Goal: Task Accomplishment & Management: Manage account settings

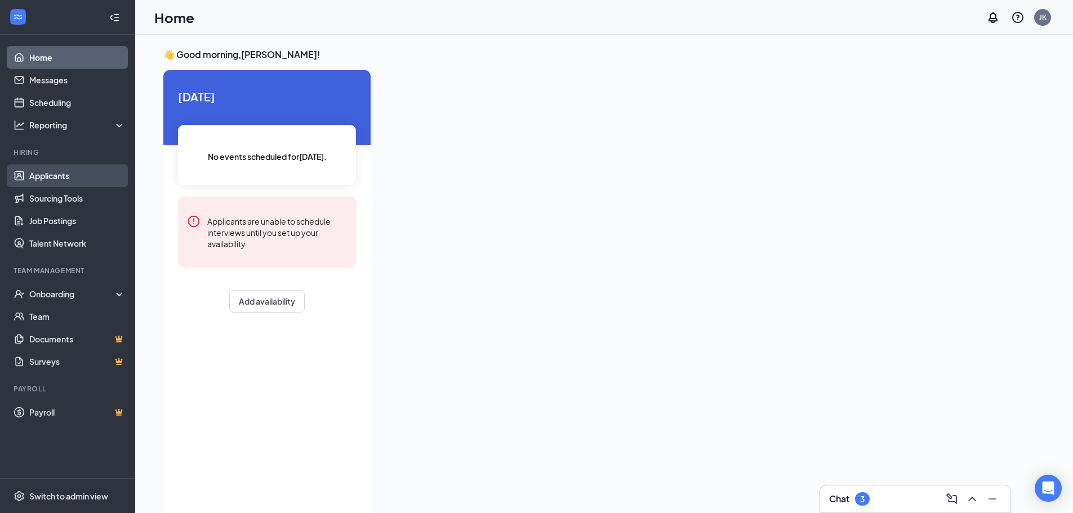
click at [51, 179] on link "Applicants" at bounding box center [77, 175] width 96 height 23
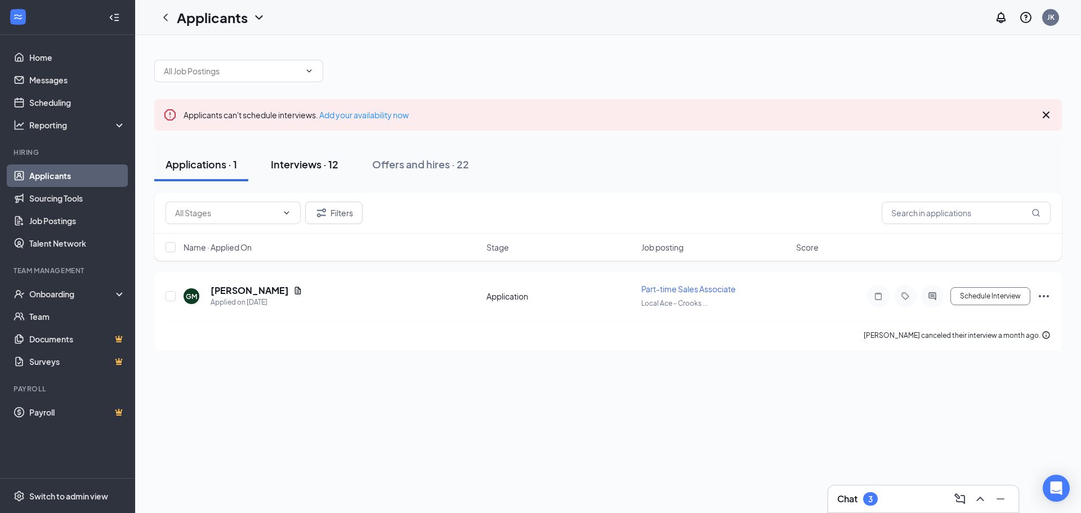
click at [309, 160] on div "Interviews · 12" at bounding box center [305, 164] width 68 height 14
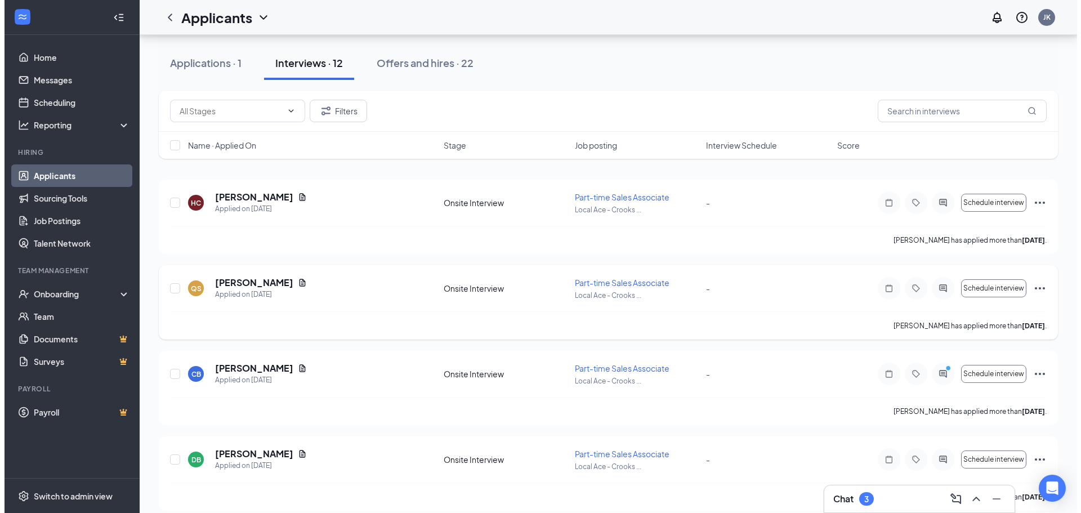
scroll to position [113, 0]
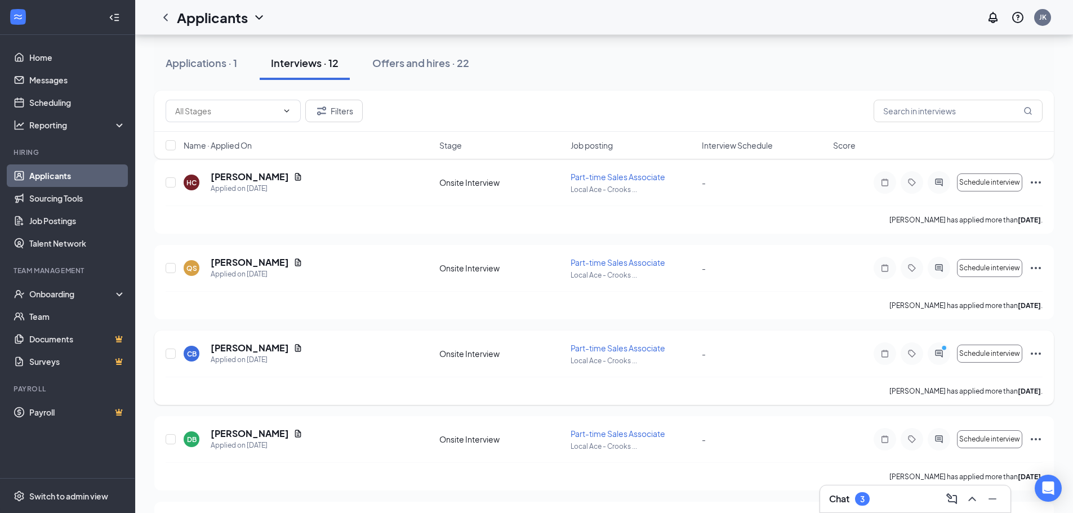
click at [297, 347] on icon "Document" at bounding box center [297, 347] width 9 height 9
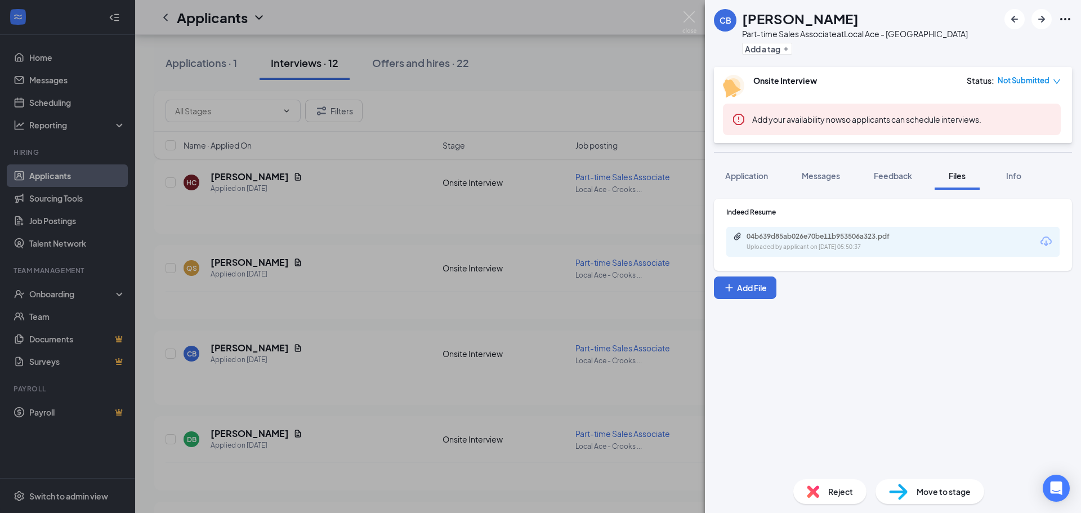
click at [791, 233] on div "04b639d85ab026e70be11b953506a323.pdf" at bounding box center [826, 236] width 158 height 9
click at [749, 176] on span "Application" at bounding box center [746, 176] width 43 height 10
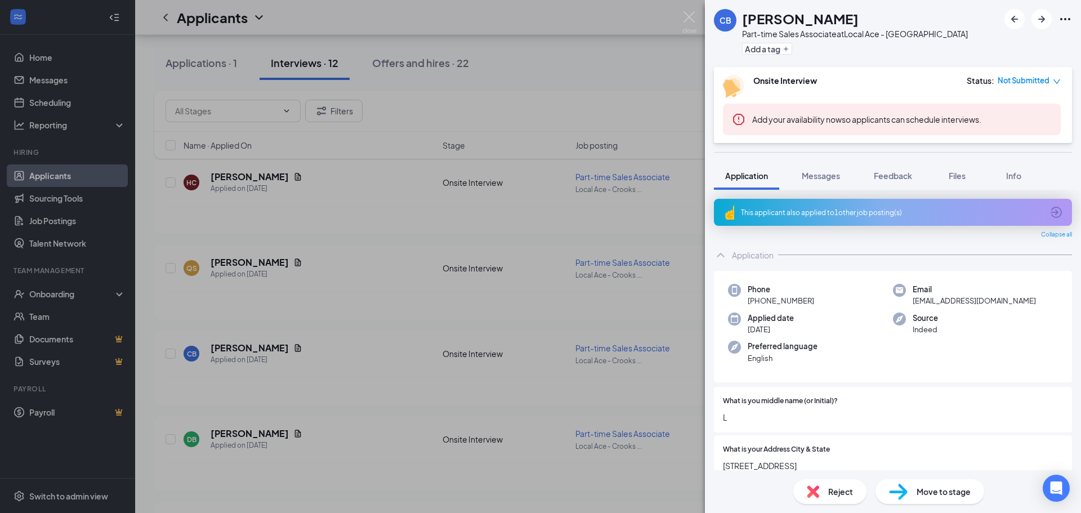
click at [628, 16] on div "CB [PERSON_NAME] Part-time Sales Associate at Local Ace - Crookston Add a tag O…" at bounding box center [540, 256] width 1081 height 513
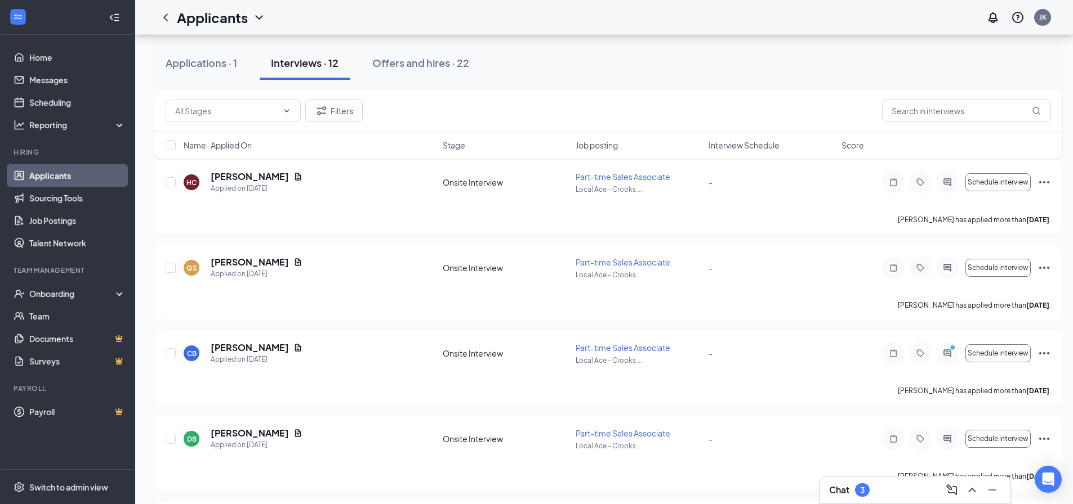
click at [693, 17] on div "Applicants JK" at bounding box center [603, 17] width 937 height 35
click at [89, 169] on link "Applicants" at bounding box center [77, 175] width 96 height 23
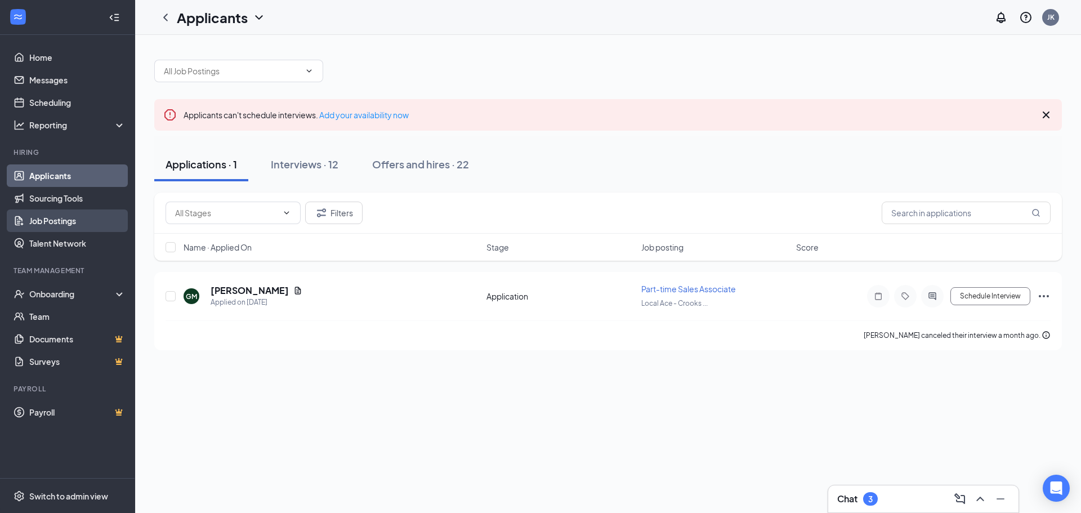
click at [76, 220] on link "Job Postings" at bounding box center [77, 220] width 96 height 23
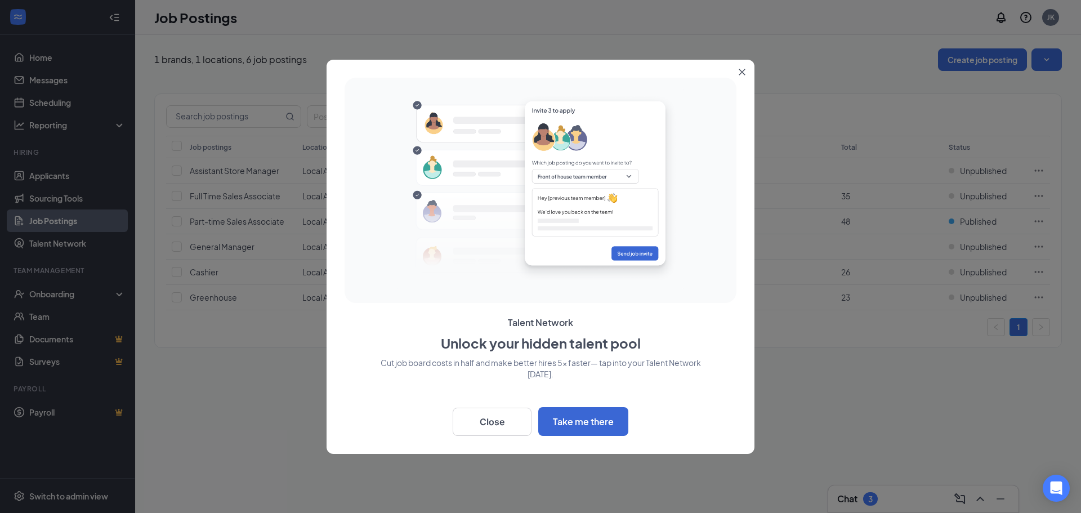
click at [740, 74] on icon "Close" at bounding box center [742, 72] width 7 height 7
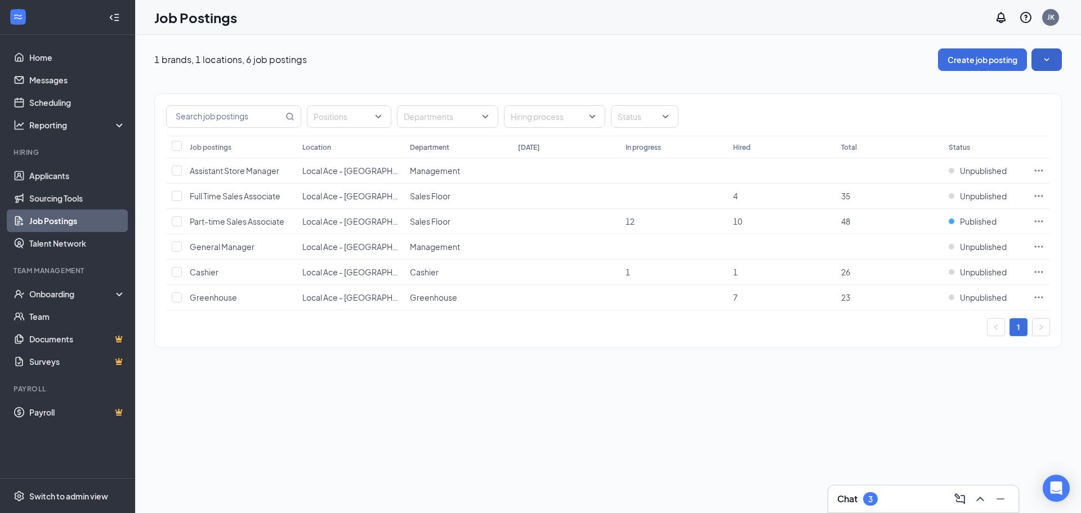
click at [1047, 55] on icon "SmallChevronDown" at bounding box center [1046, 59] width 11 height 11
click at [849, 45] on div "1 brands, 1 locations, 6 job postings Create job posting Positions Departments …" at bounding box center [608, 204] width 946 height 338
click at [1042, 221] on icon "Ellipses" at bounding box center [1039, 221] width 8 height 2
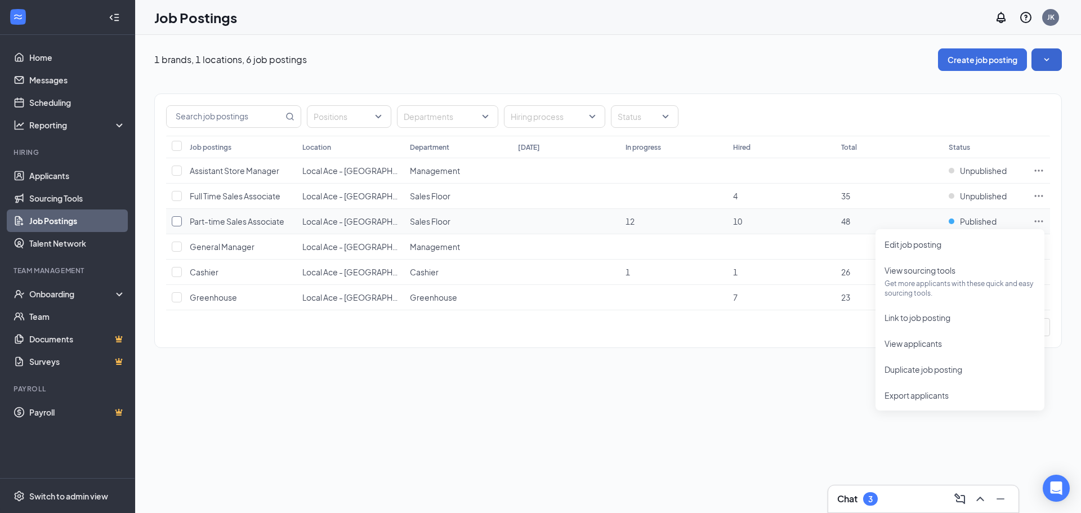
click at [177, 221] on input "checkbox" at bounding box center [177, 221] width 10 height 10
checkbox input "true"
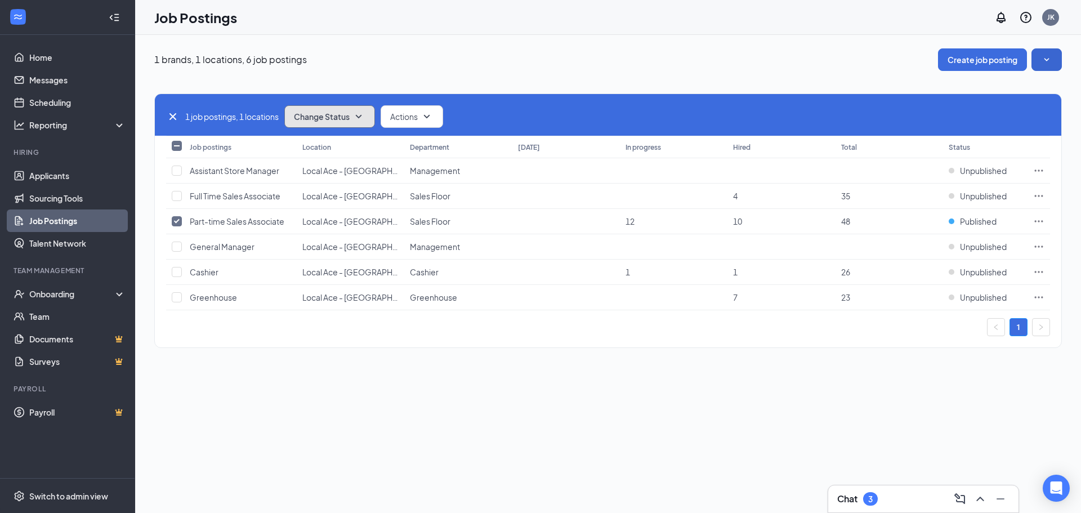
click at [334, 116] on span "Change Status" at bounding box center [322, 117] width 56 height 8
click at [328, 171] on span "Unpublish" at bounding box center [314, 172] width 37 height 12
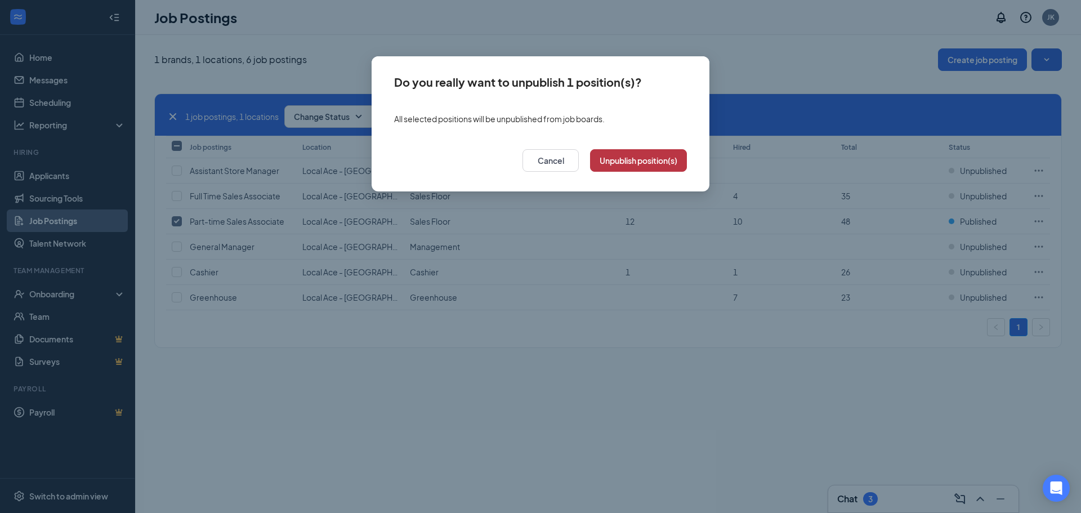
click at [623, 162] on button "Unpublish position(s)" at bounding box center [638, 160] width 97 height 23
